Goal: Task Accomplishment & Management: Complete application form

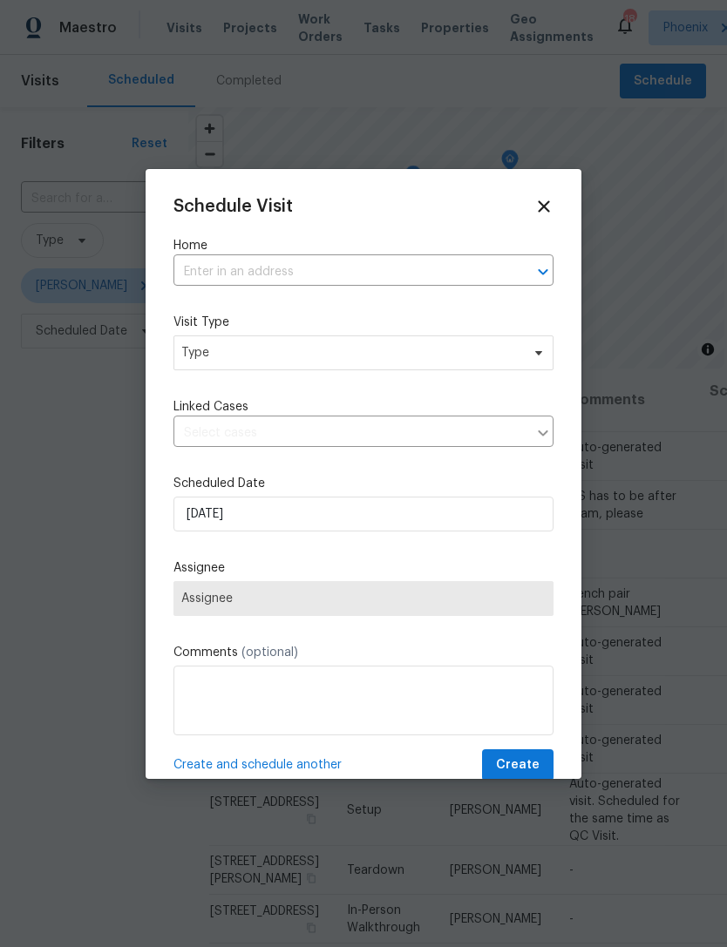
scroll to position [0, 146]
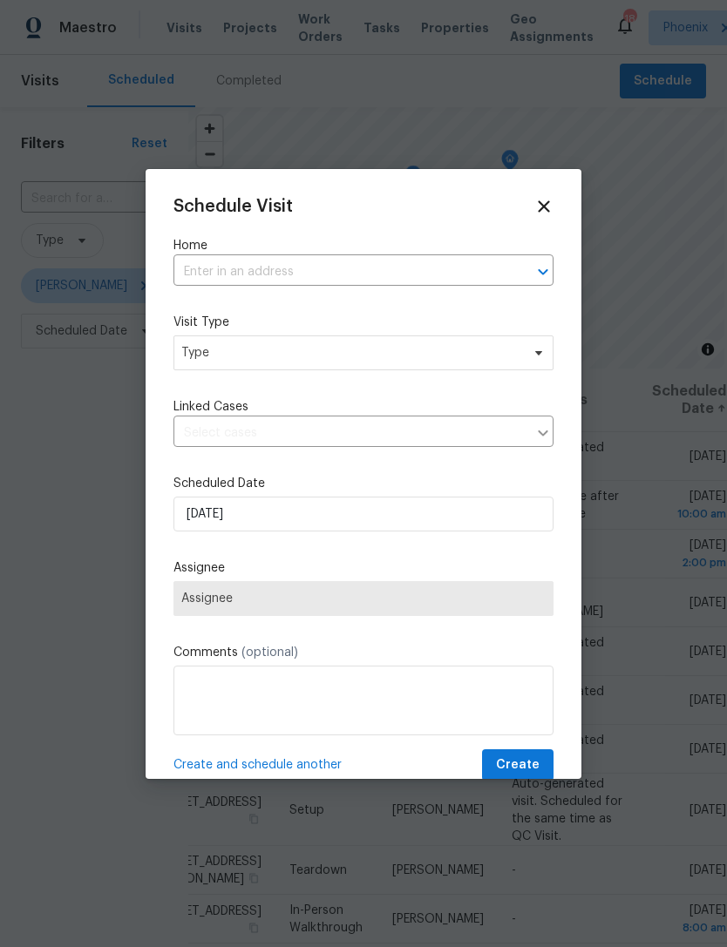
click at [416, 268] on input "text" at bounding box center [338, 272] width 331 height 27
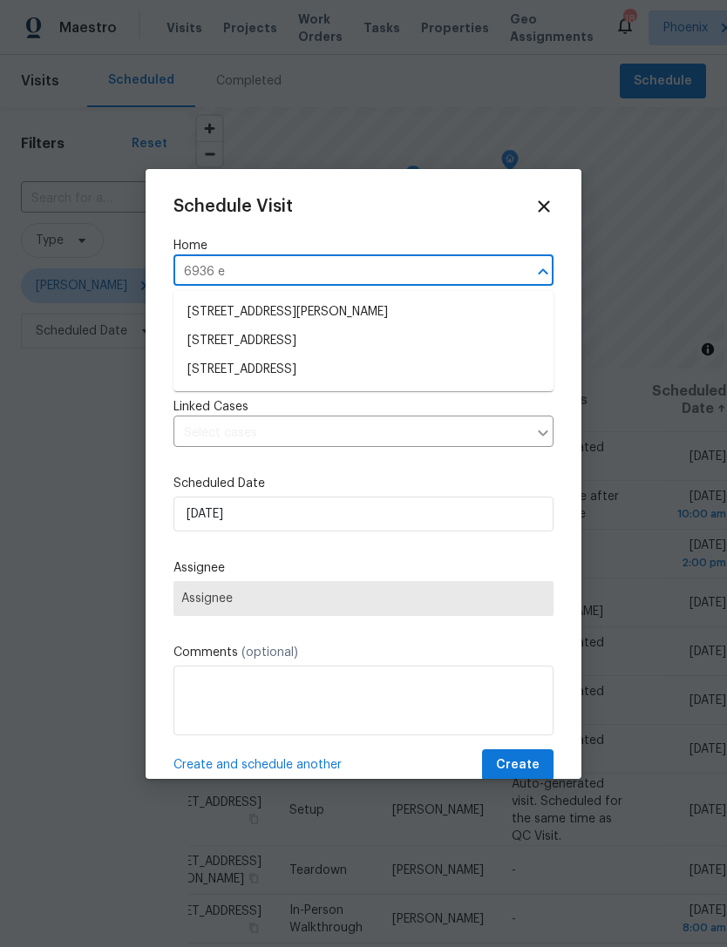
type input "6936 e"
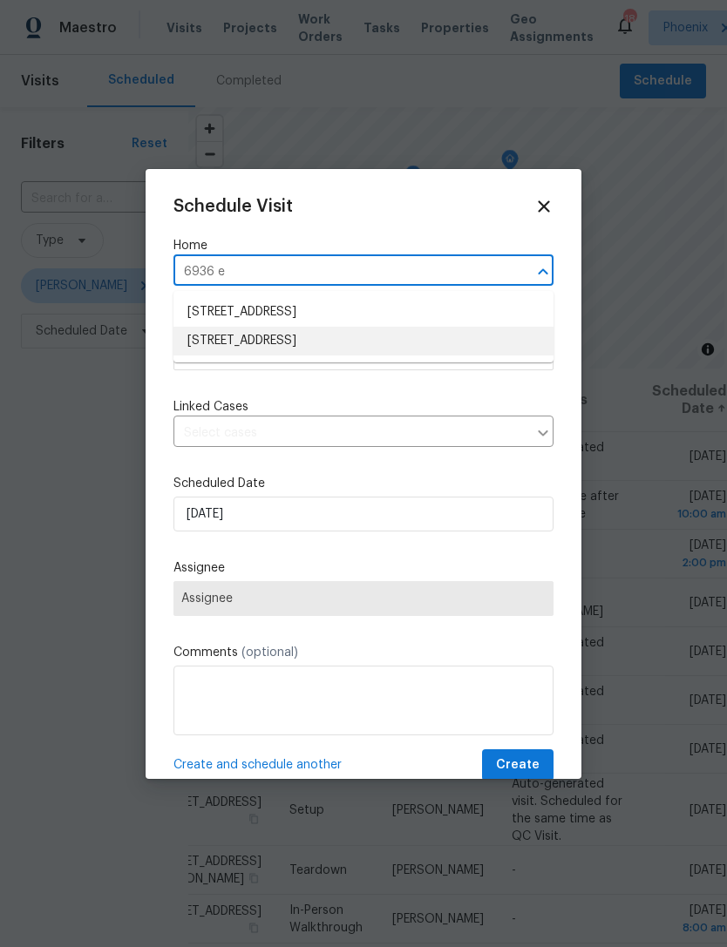
click at [367, 347] on li "[STREET_ADDRESS]" at bounding box center [363, 341] width 380 height 29
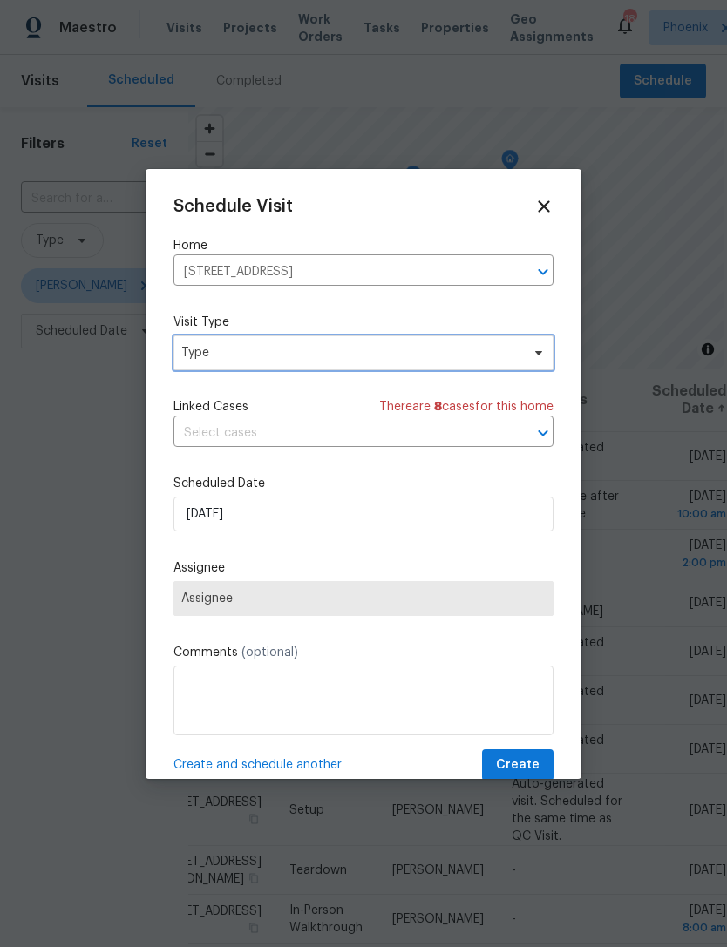
click at [368, 357] on span "Type" at bounding box center [350, 352] width 339 height 17
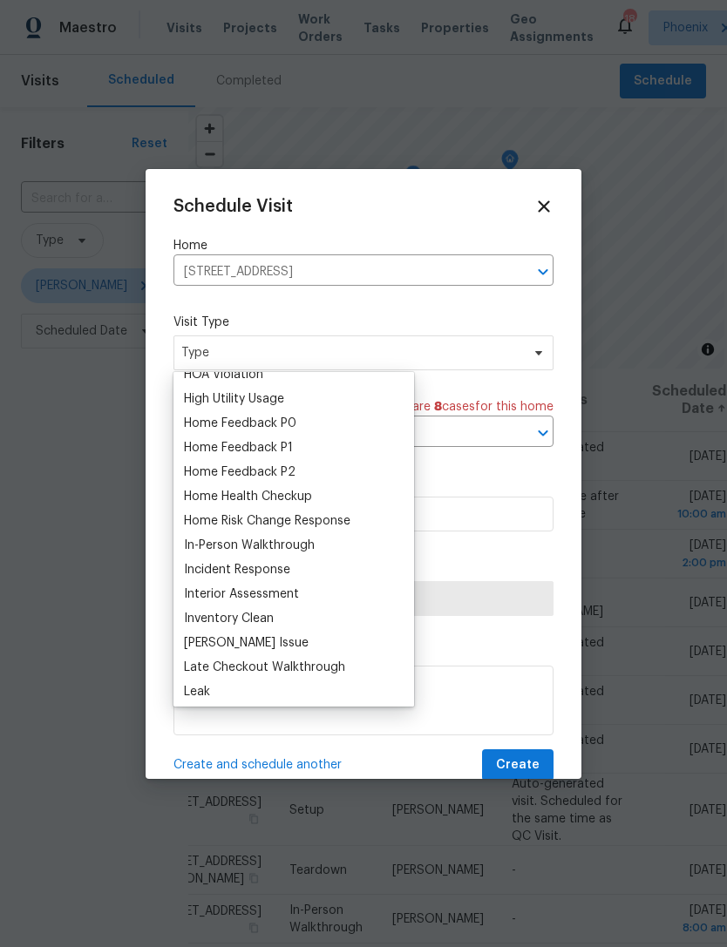
scroll to position [497, 0]
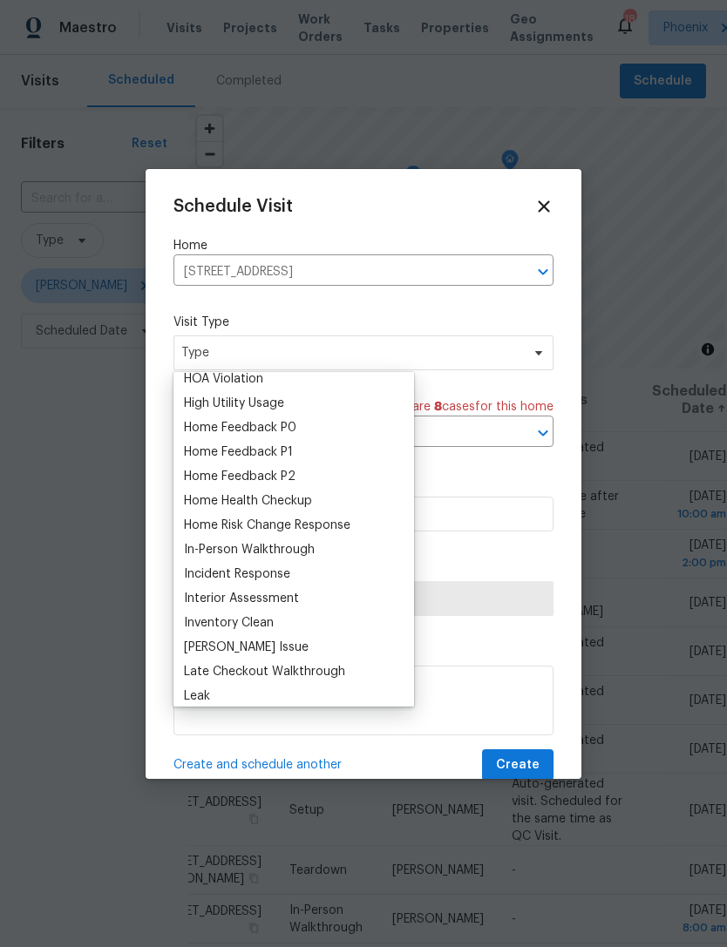
click at [294, 419] on div "Home Feedback P0" at bounding box center [240, 427] width 112 height 17
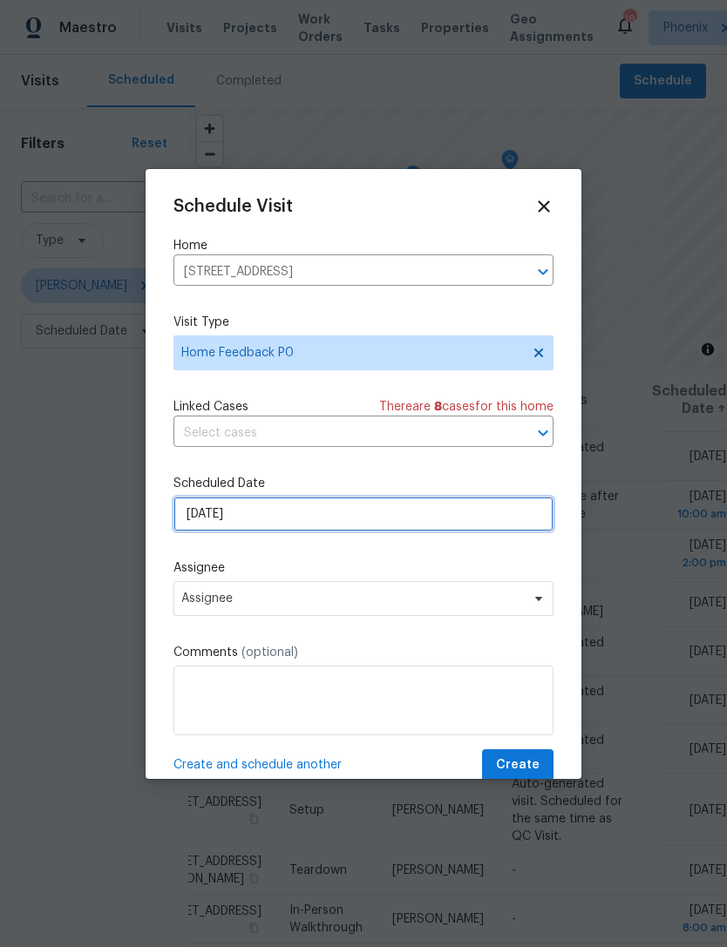
click at [380, 517] on input "[DATE]" at bounding box center [363, 514] width 380 height 35
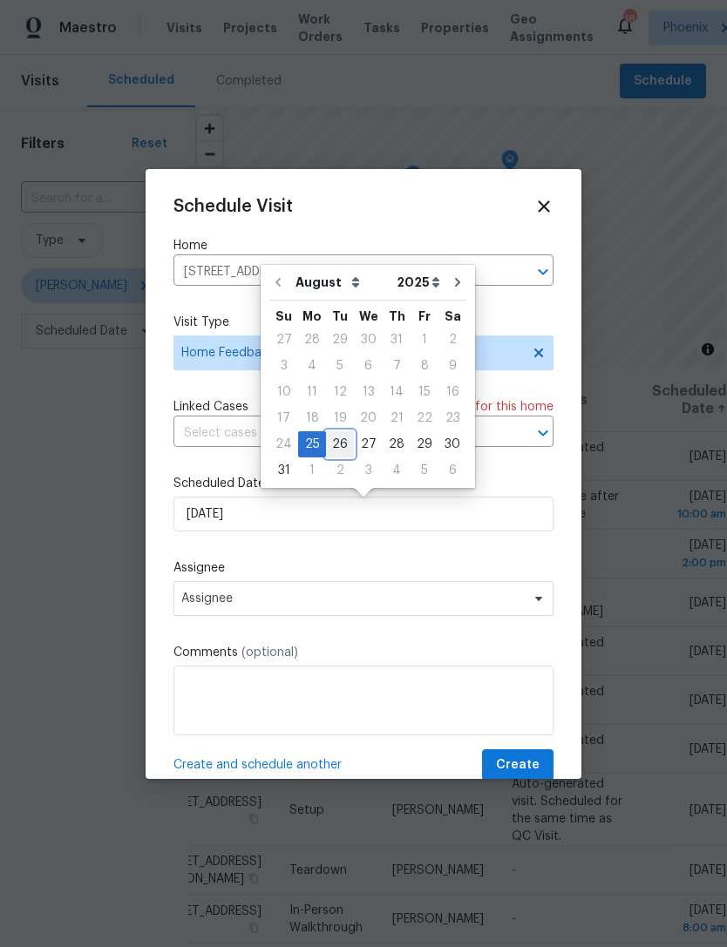
click at [335, 443] on div "26" at bounding box center [340, 444] width 28 height 24
type input "[DATE]"
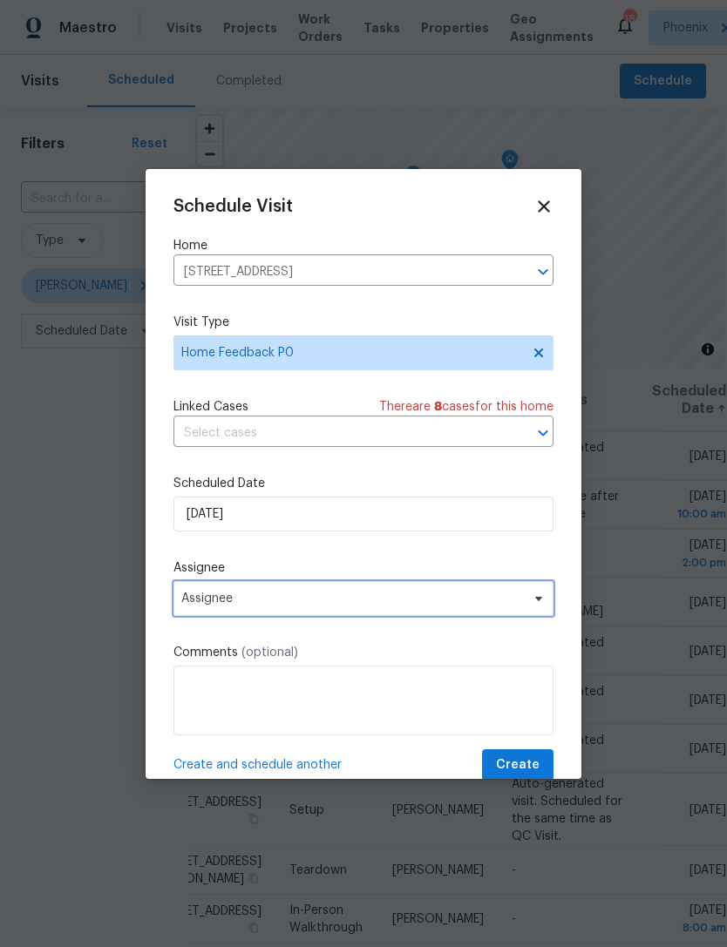
click at [335, 605] on span "Assignee" at bounding box center [352, 599] width 342 height 14
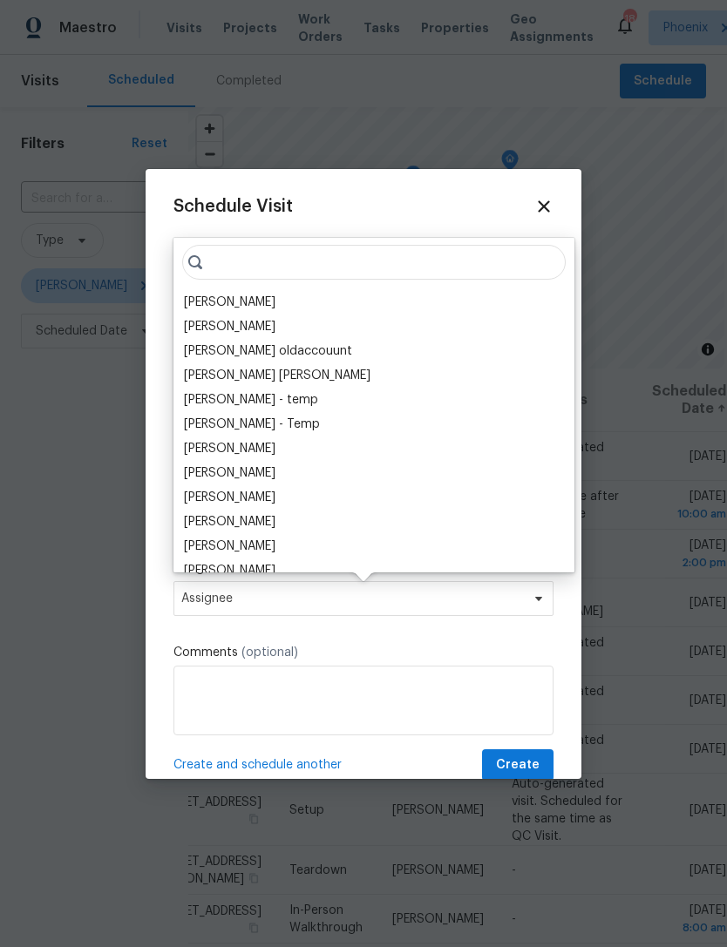
click at [225, 296] on div "[PERSON_NAME]" at bounding box center [229, 302] width 91 height 17
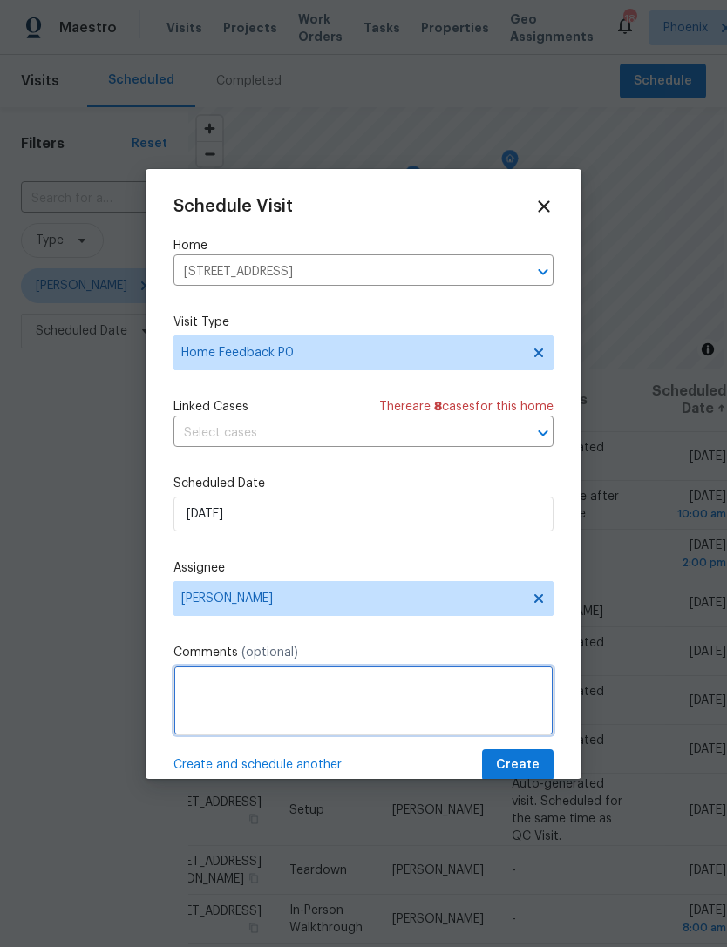
click at [362, 697] on textarea at bounding box center [363, 701] width 380 height 70
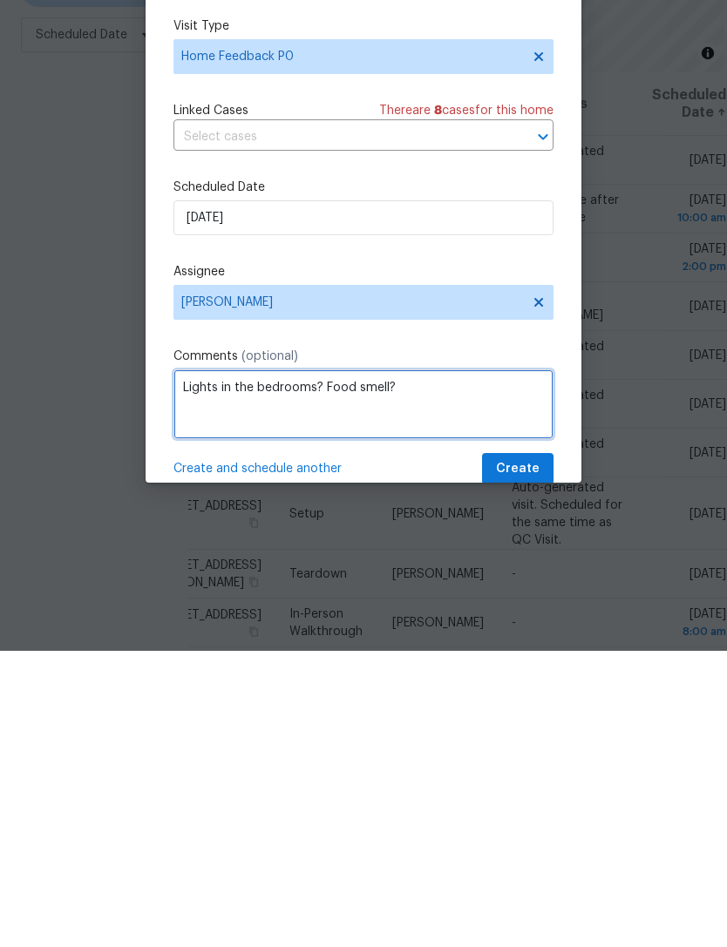
type textarea "Lights in the bedrooms? Food smell?"
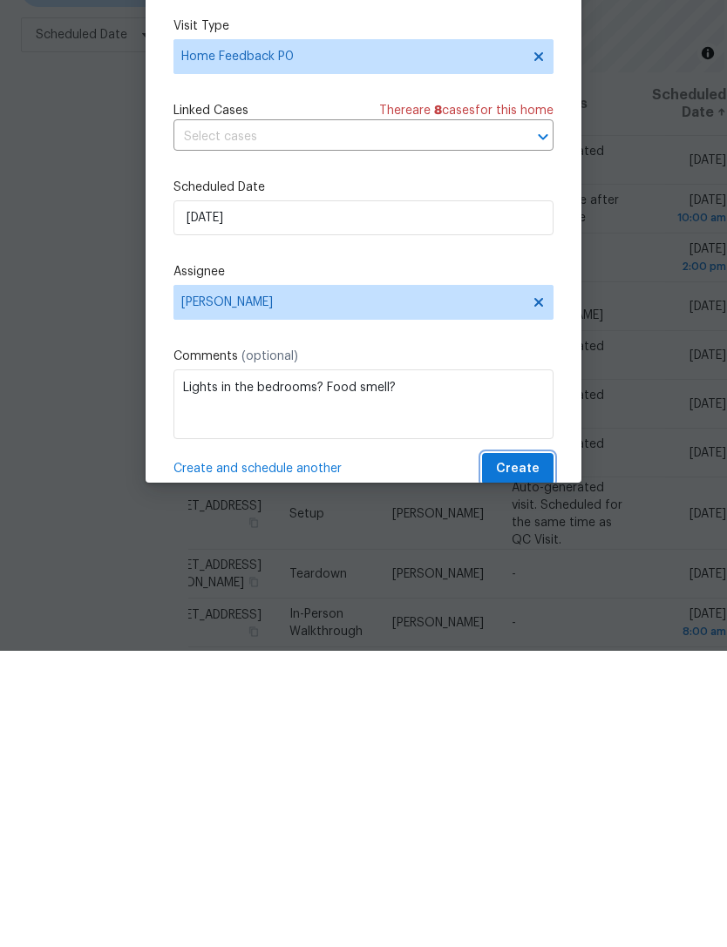
click at [518, 754] on span "Create" at bounding box center [518, 765] width 44 height 22
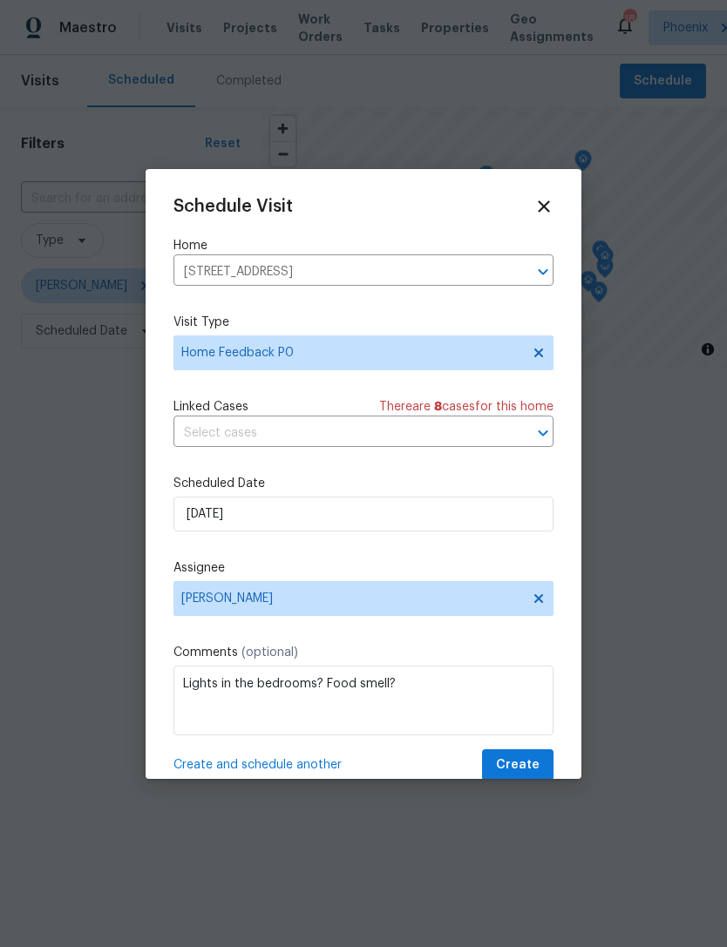
scroll to position [0, 0]
